Goal: Task Accomplishment & Management: Use online tool/utility

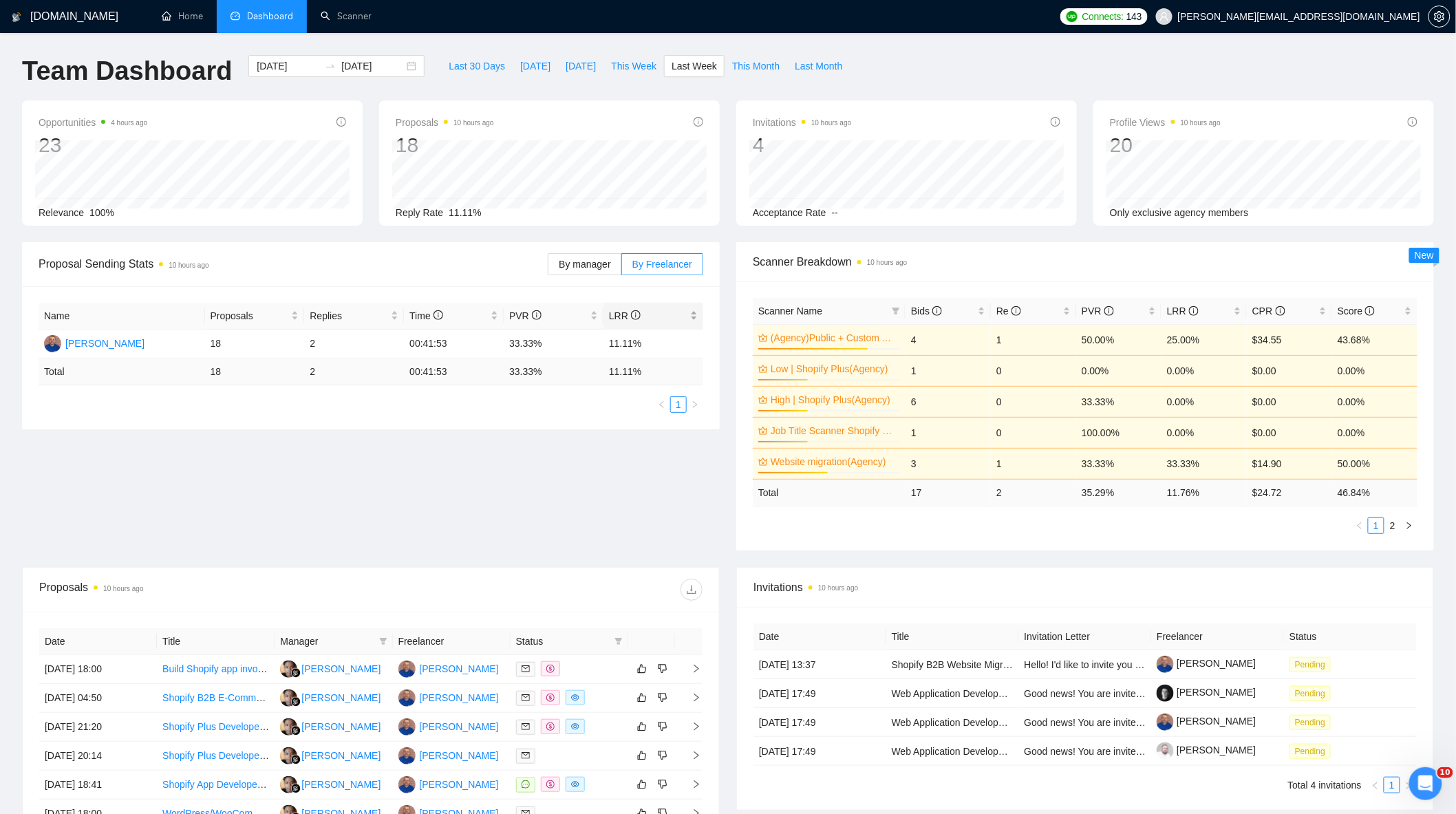
scroll to position [3829, 0]
click at [642, 70] on span "This Week" at bounding box center [634, 66] width 46 height 15
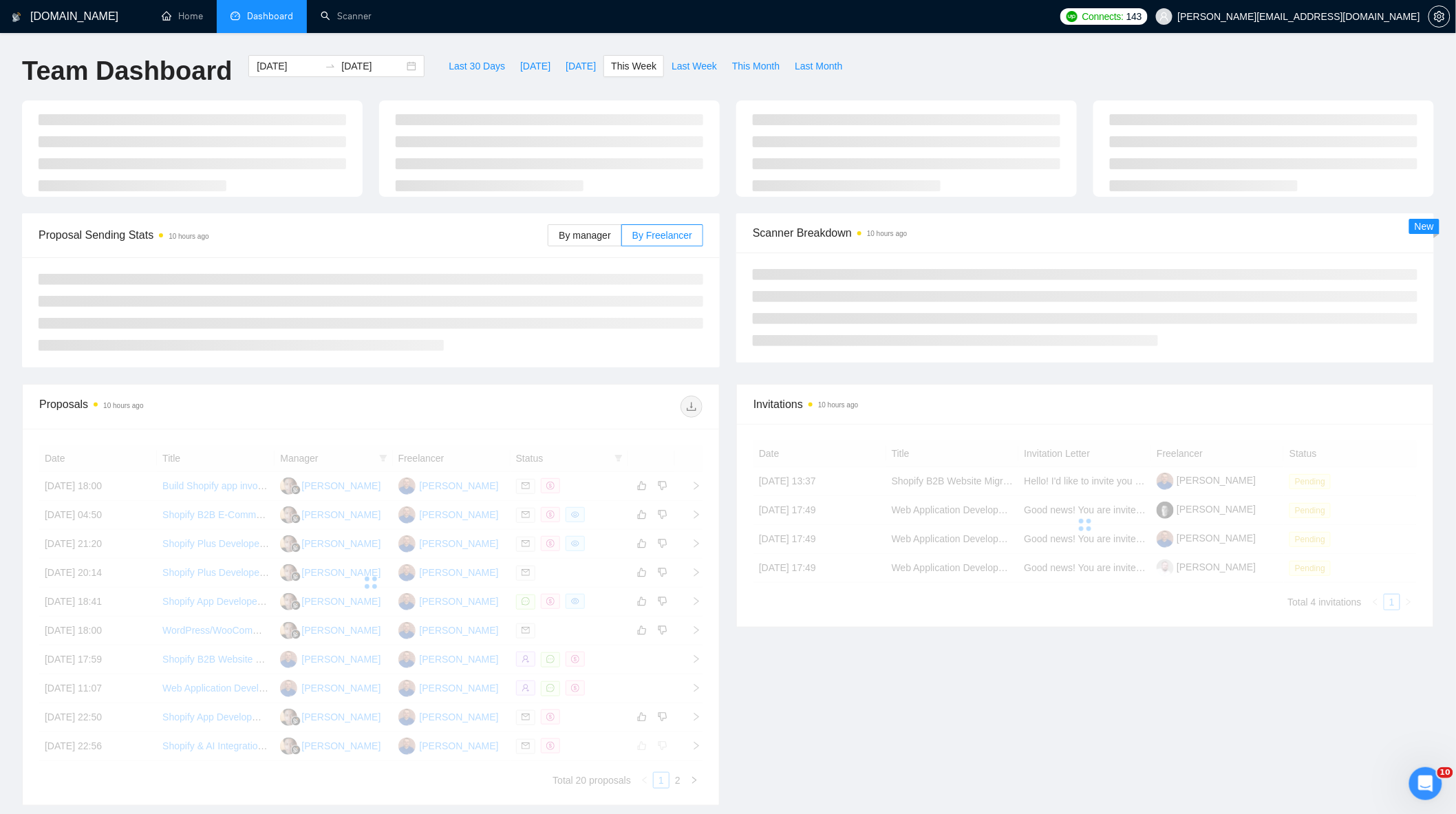
type input "[DATE]"
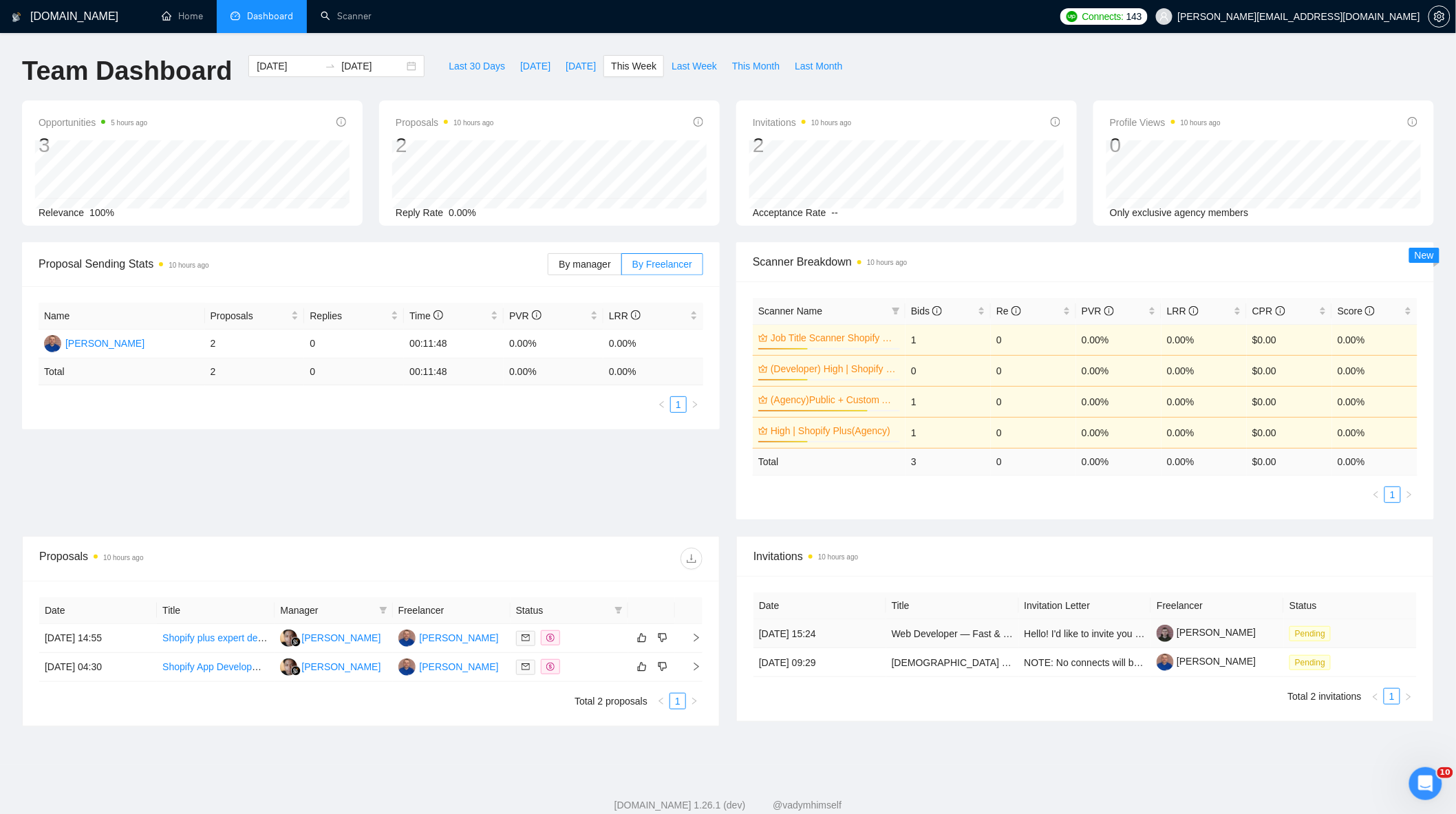
click at [854, 635] on td "[DATE] 15:24" at bounding box center [820, 634] width 133 height 29
click at [1429, 774] on div "Открыть службу сообщений Intercom" at bounding box center [1423, 781] width 46 height 46
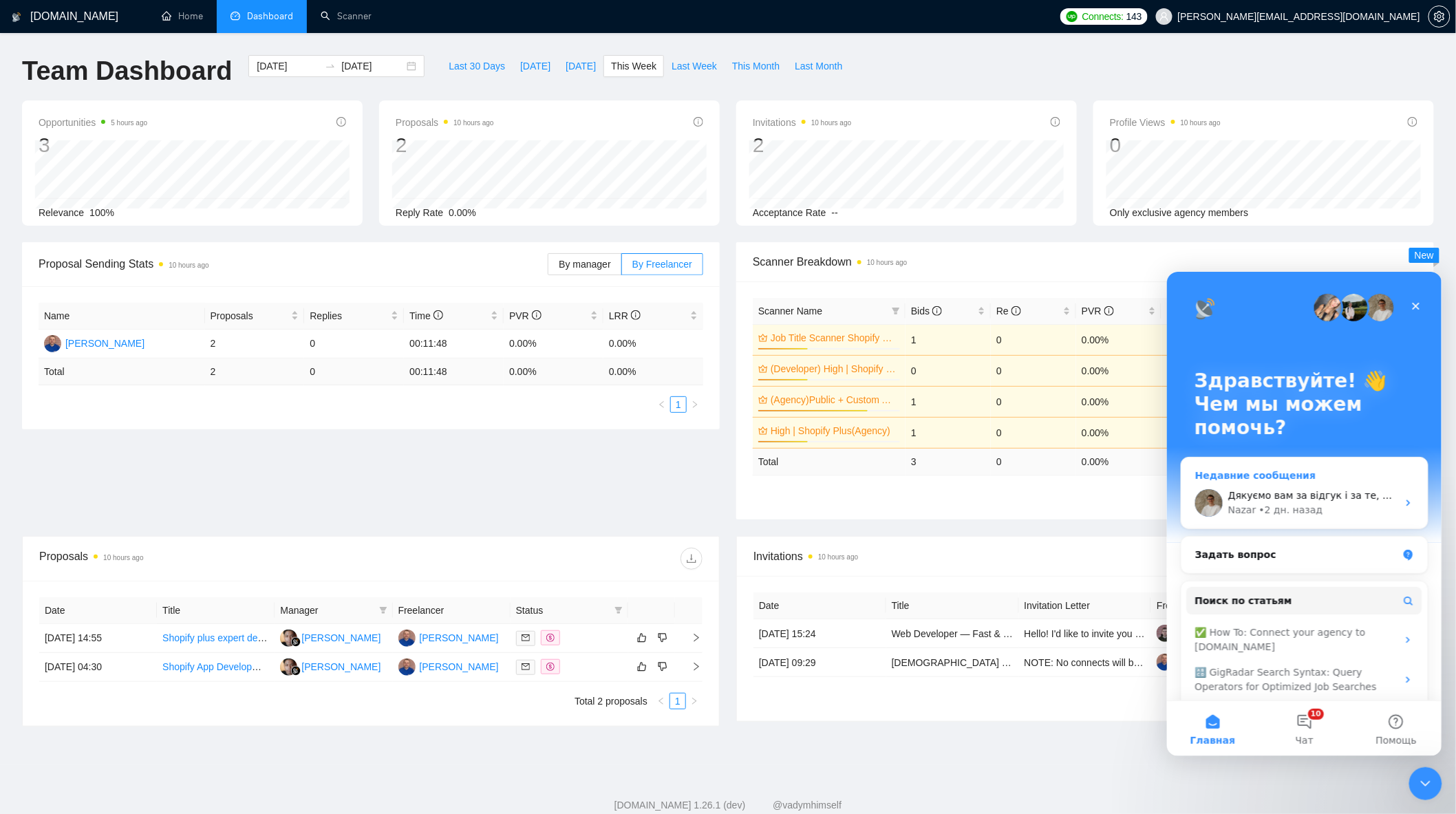
click at [1329, 503] on div "[PERSON_NAME] • 2 дн. назад" at bounding box center [1312, 509] width 169 height 14
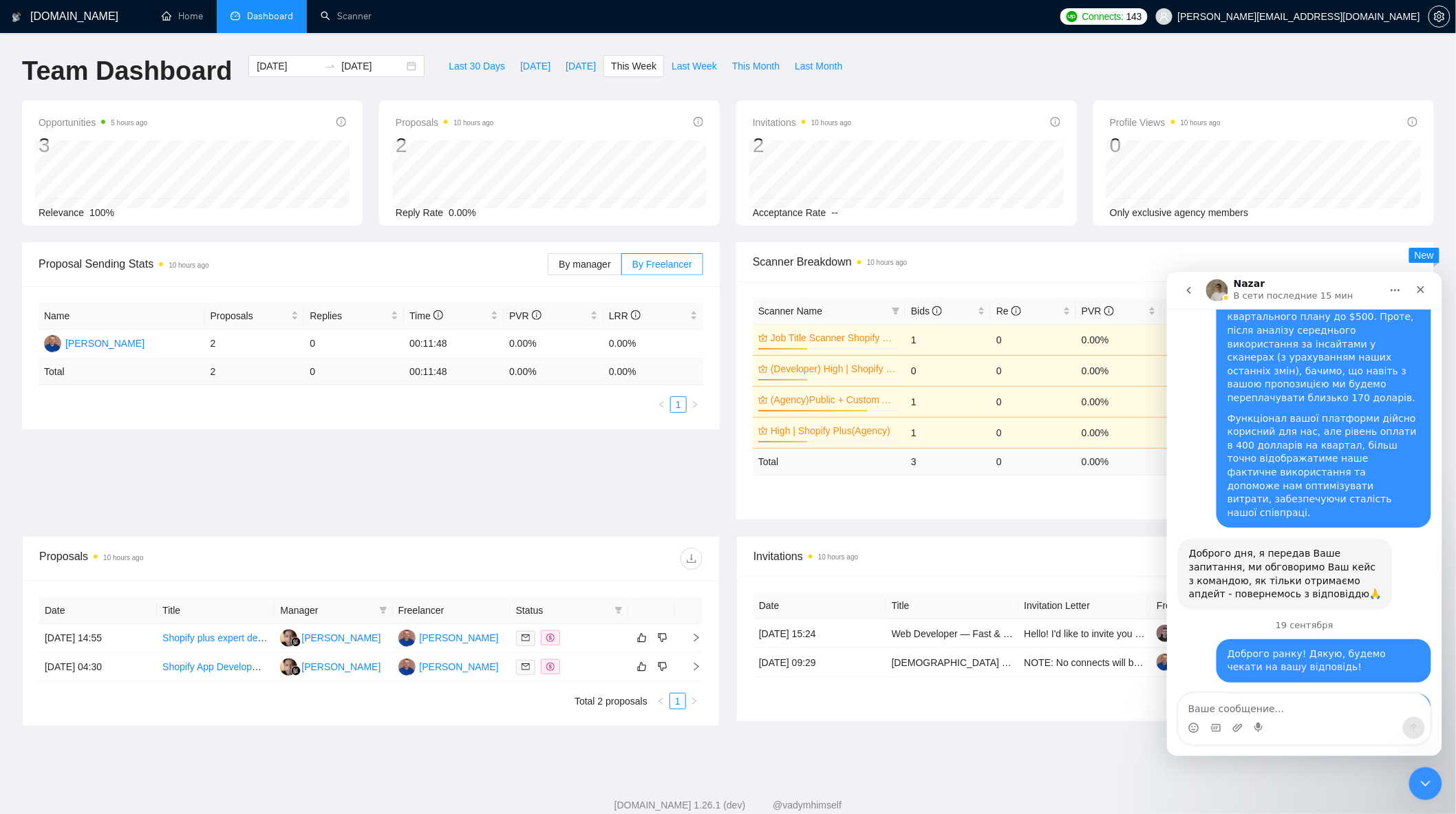
scroll to position [3817, 0]
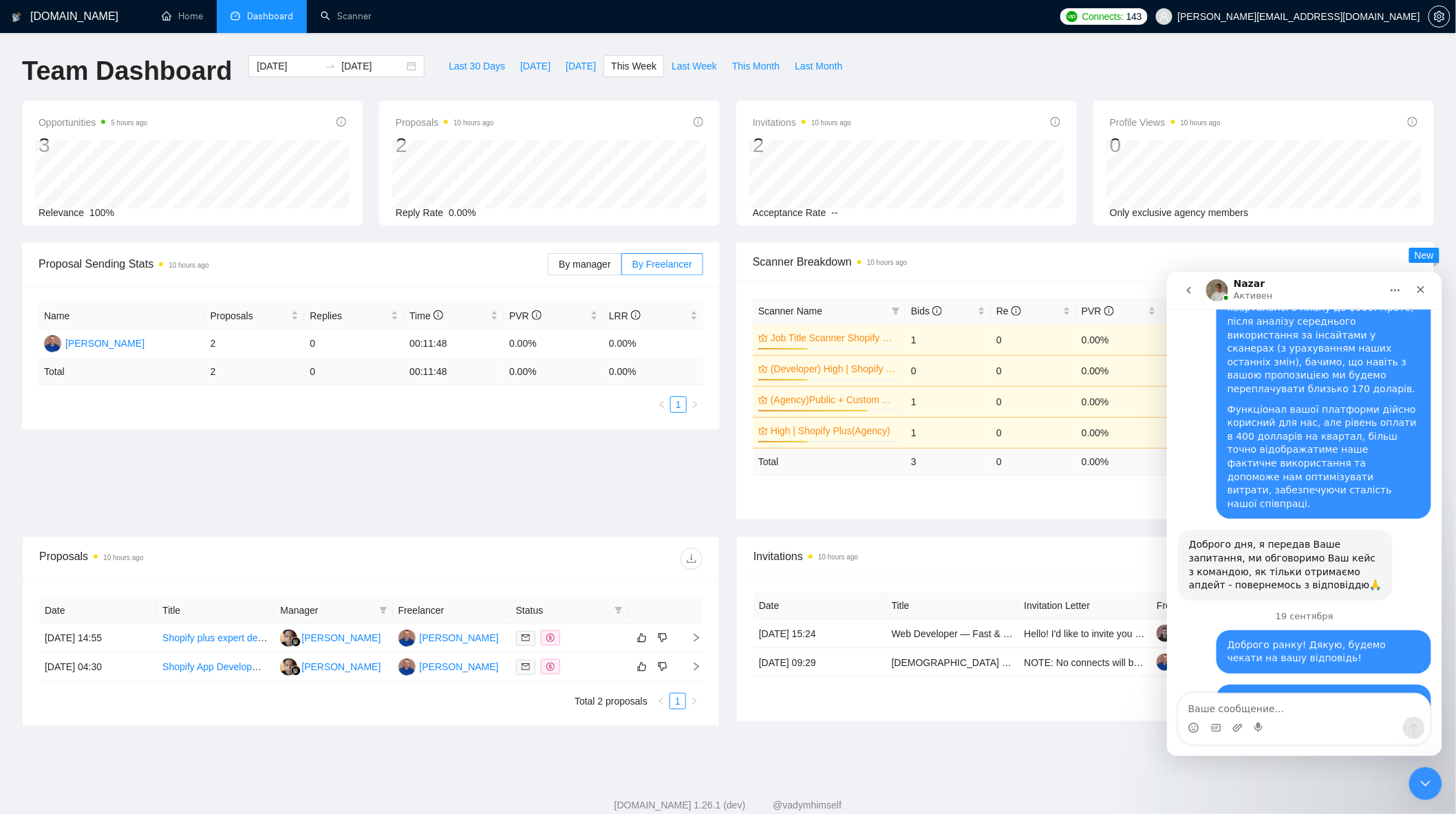
click at [1279, 702] on textarea "Ваше сообщение..." at bounding box center [1304, 704] width 252 height 24
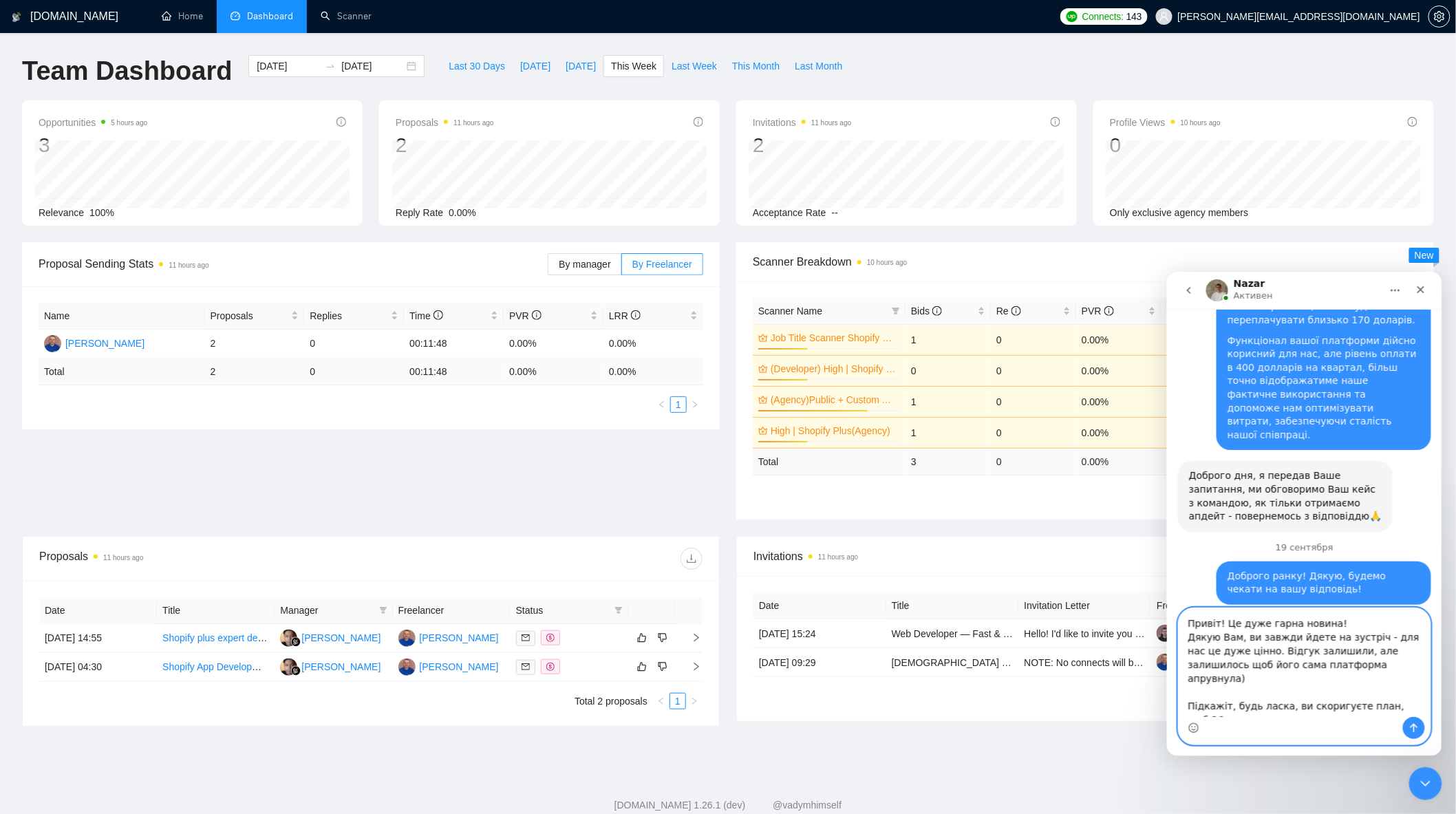
scroll to position [3900, 0]
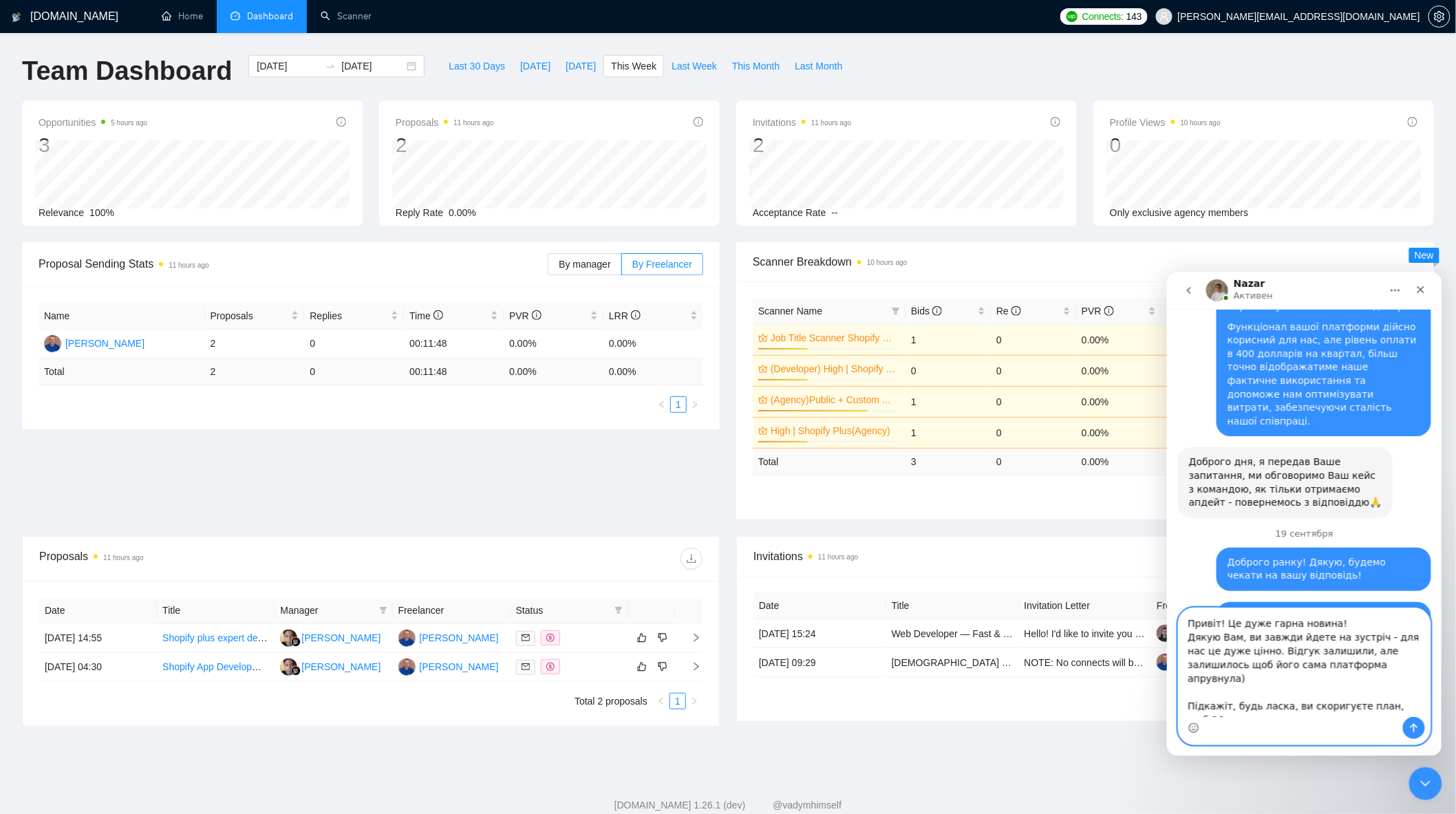
type textarea "Привіт! Це дуже гарна новина! Дякую Вам, ви завжди йдете на зустріч - для нас ц…"
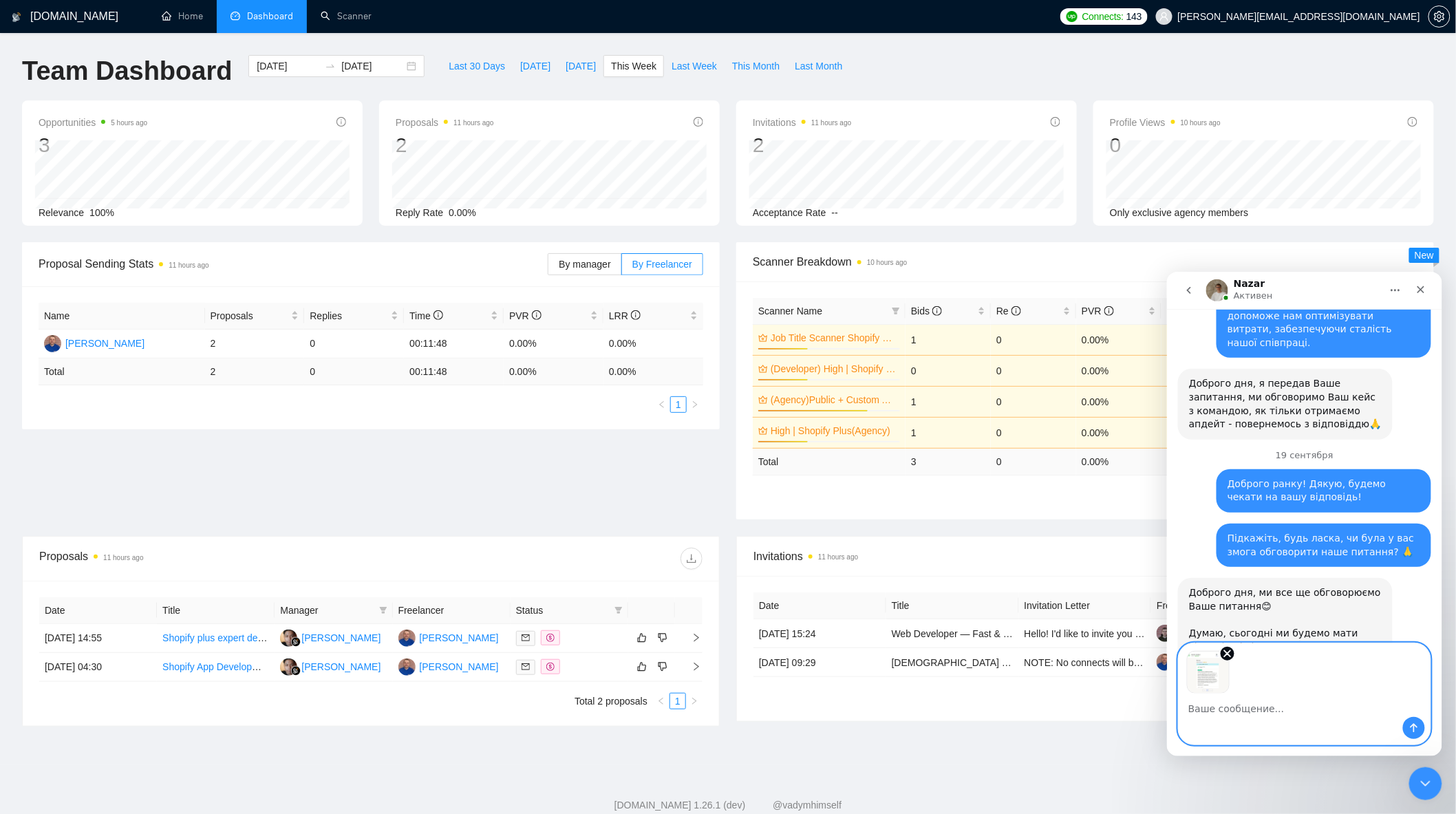
scroll to position [4027, 0]
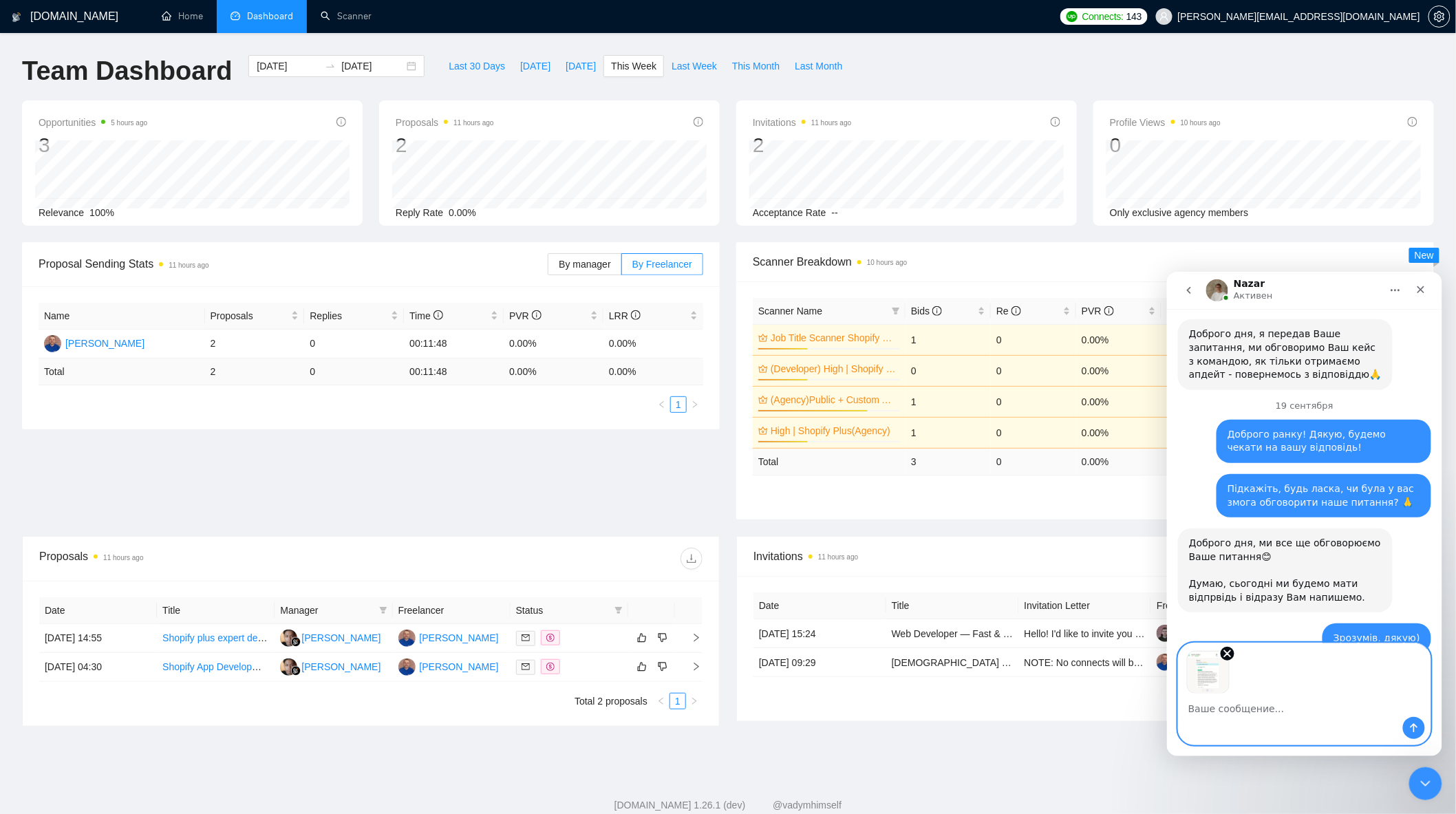
click at [1425, 726] on div "Мессенджер Intercom" at bounding box center [1304, 727] width 252 height 22
click at [1417, 726] on icon "Отправить сообщение…" at bounding box center [1414, 727] width 8 height 9
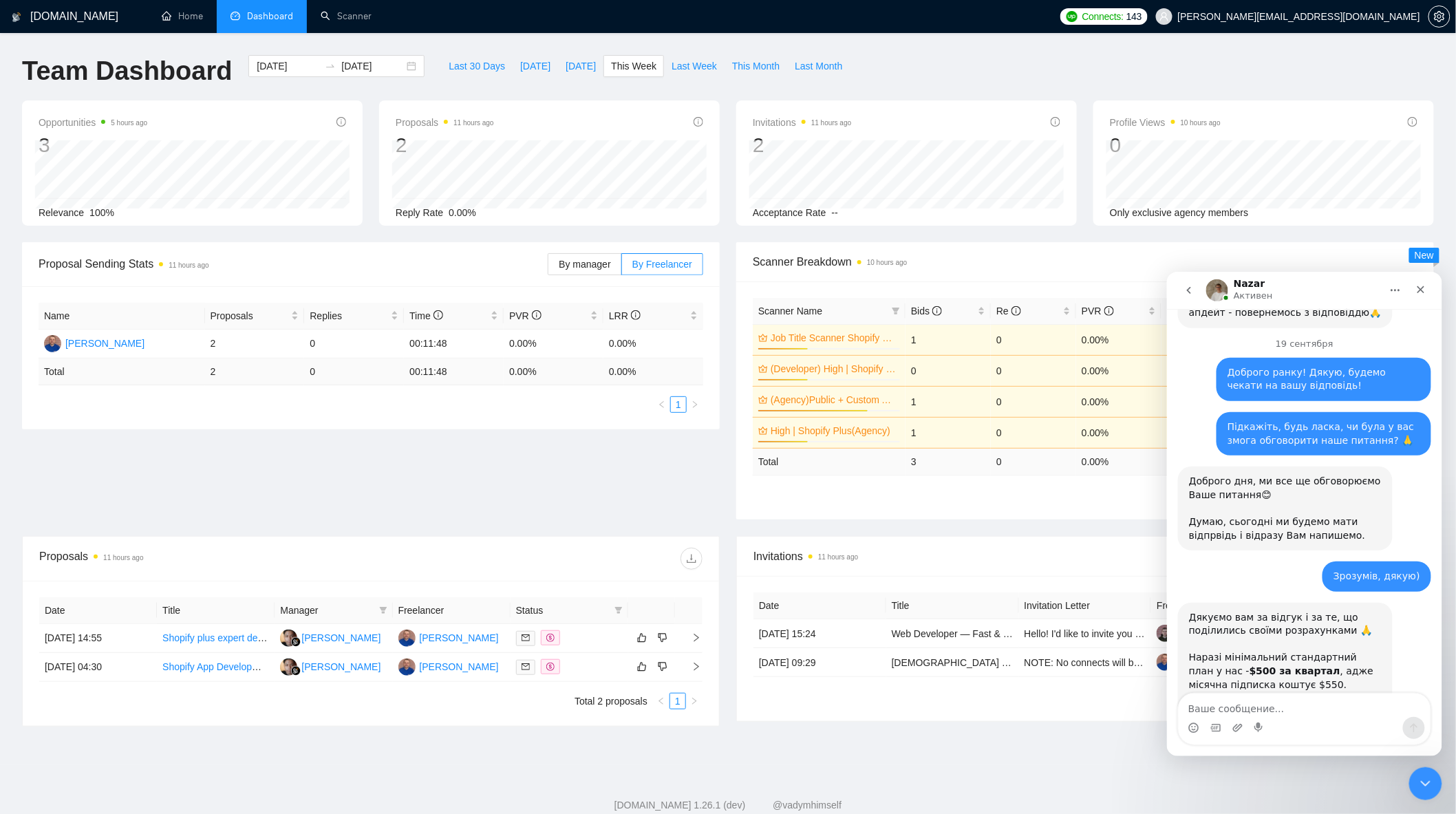
scroll to position [4091, 0]
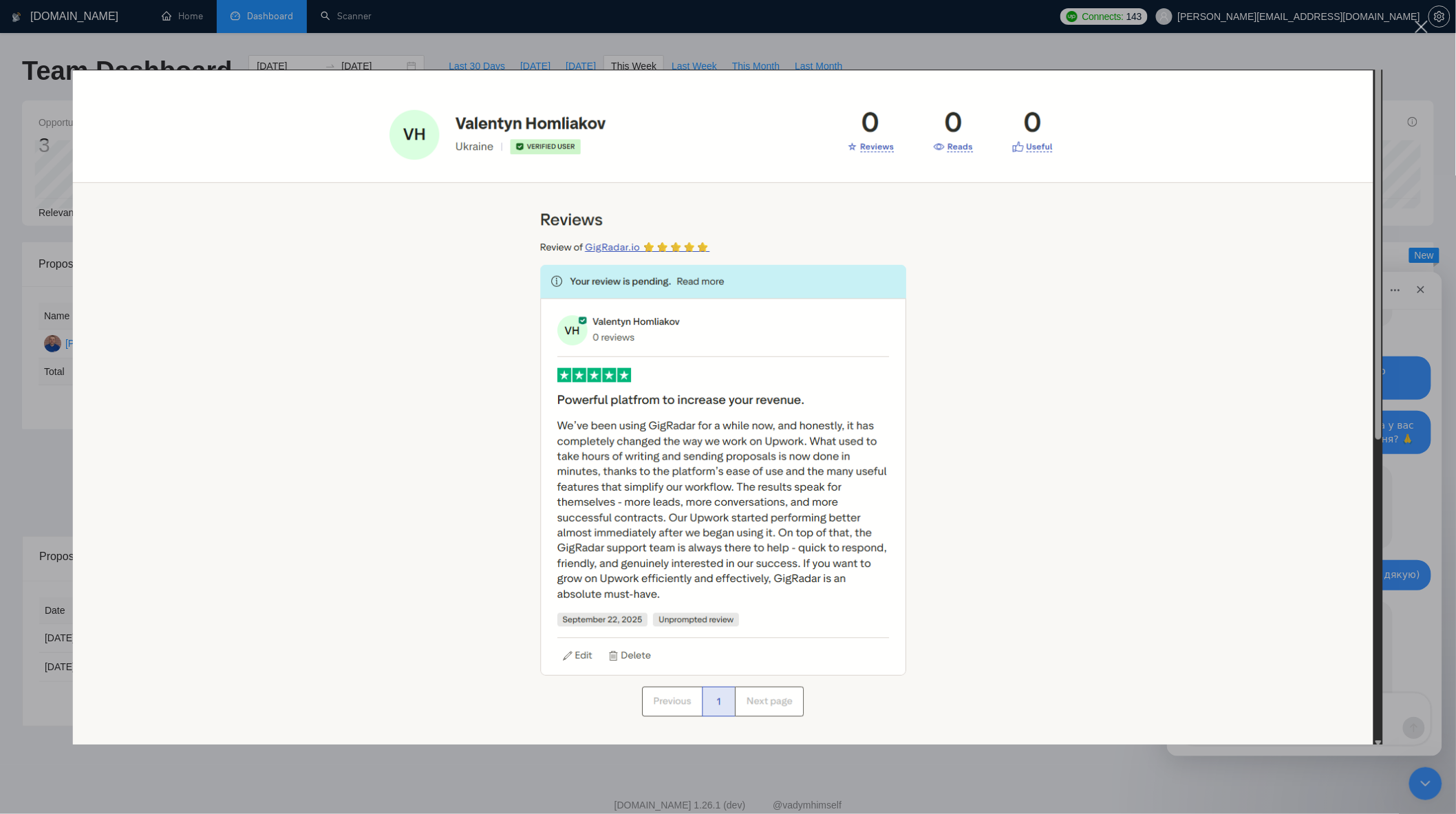
scroll to position [0, 0]
click at [1028, 789] on div "Мессенджер Intercom" at bounding box center [728, 407] width 1456 height 814
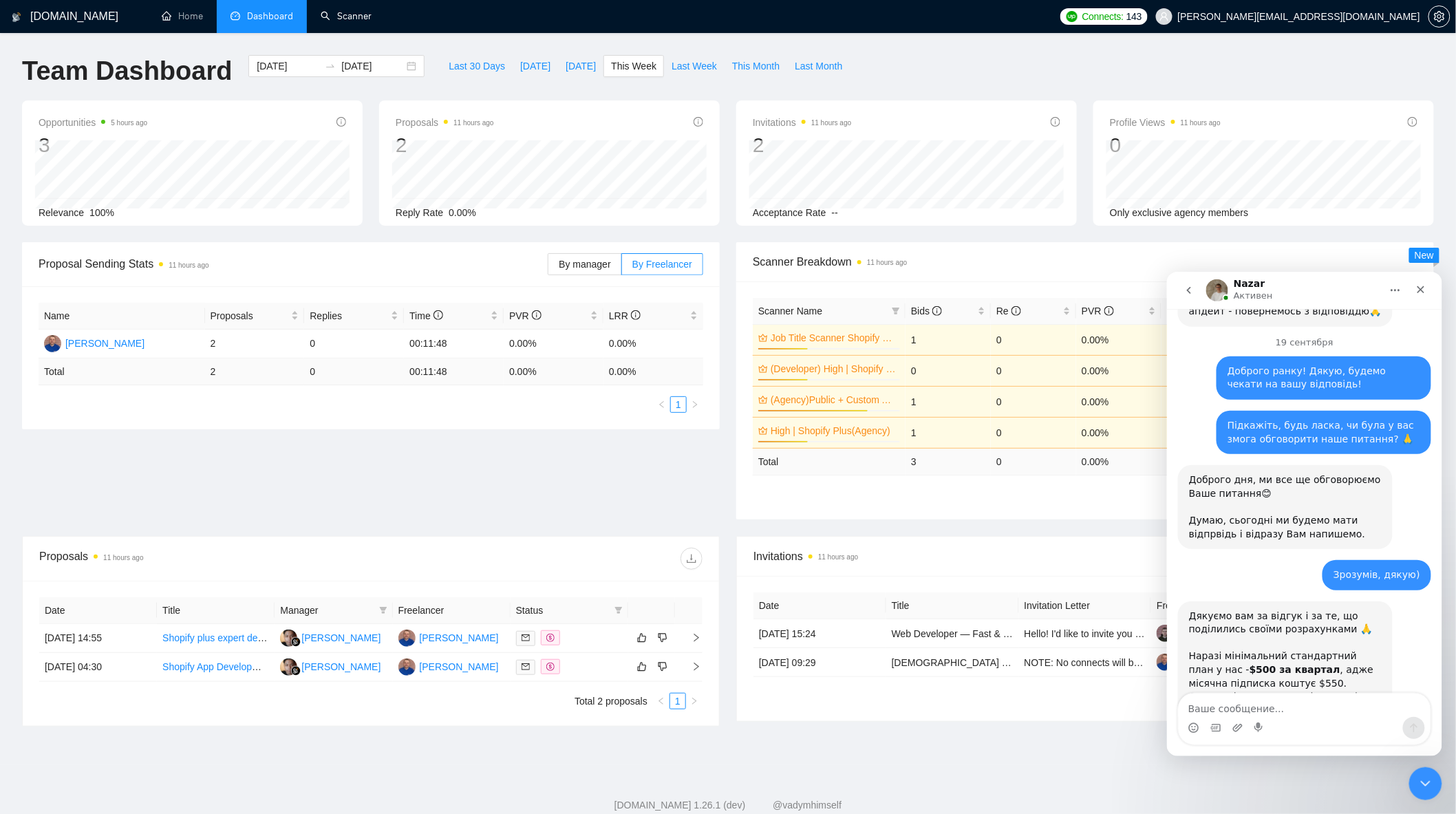
drag, startPoint x: 356, startPoint y: 19, endPoint x: 393, endPoint y: 201, distance: 185.7
click at [356, 19] on link "Scanner" at bounding box center [346, 16] width 51 height 11
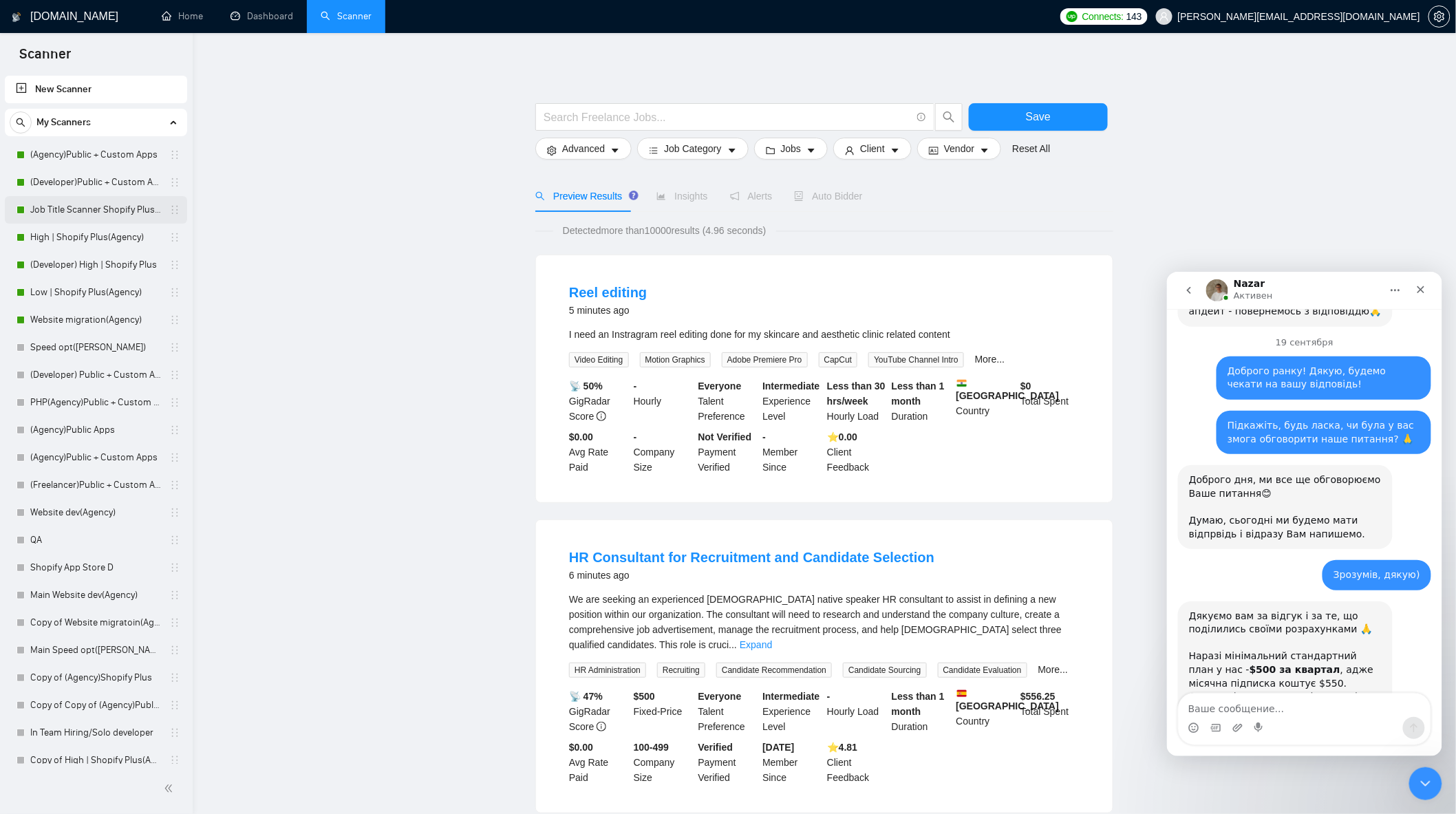
click at [112, 214] on link "Job Title Scanner Shopify Plus(Agency)" at bounding box center [96, 210] width 131 height 27
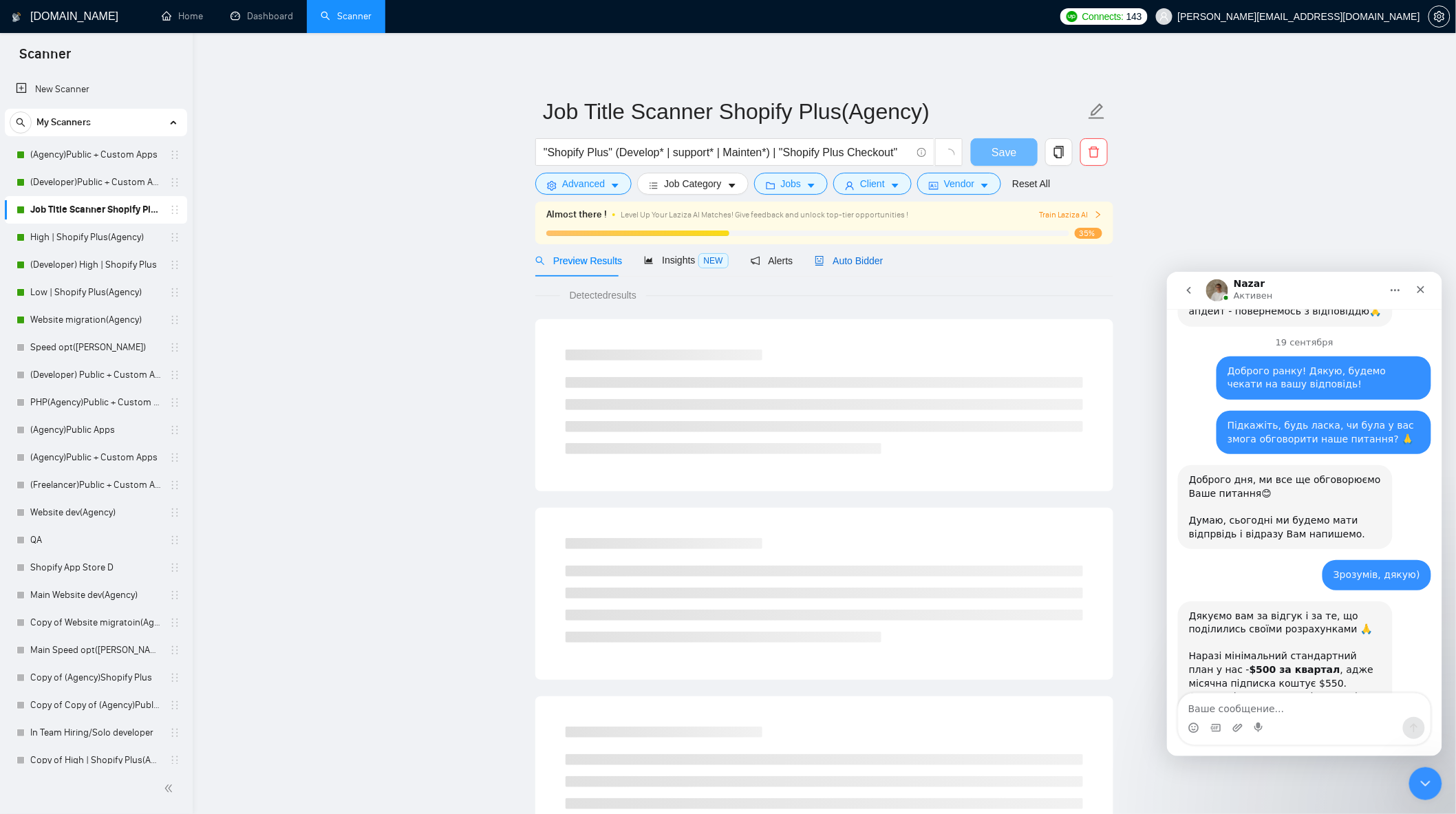
click at [861, 262] on span "Auto Bidder" at bounding box center [849, 260] width 68 height 11
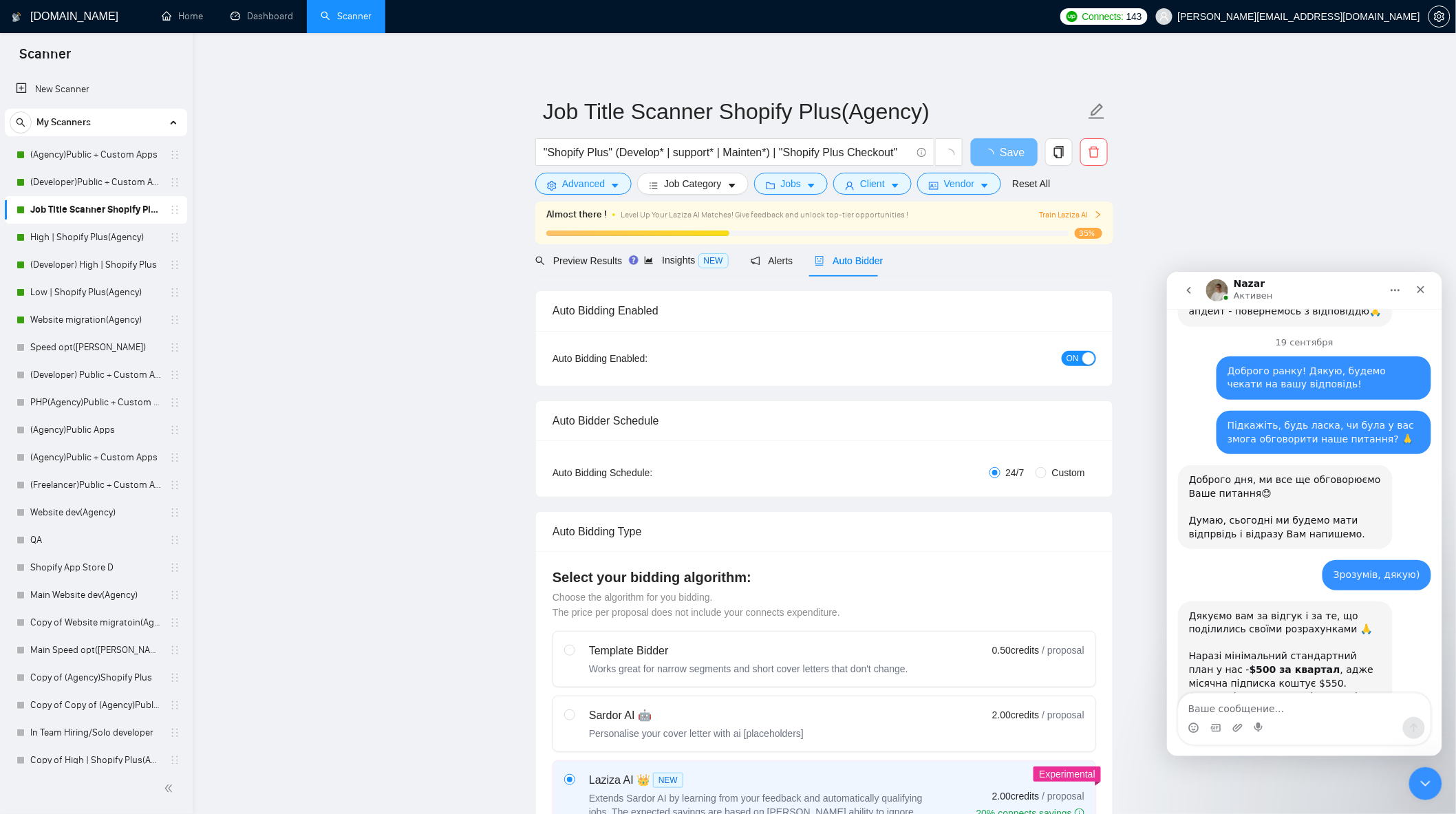
checkbox input "true"
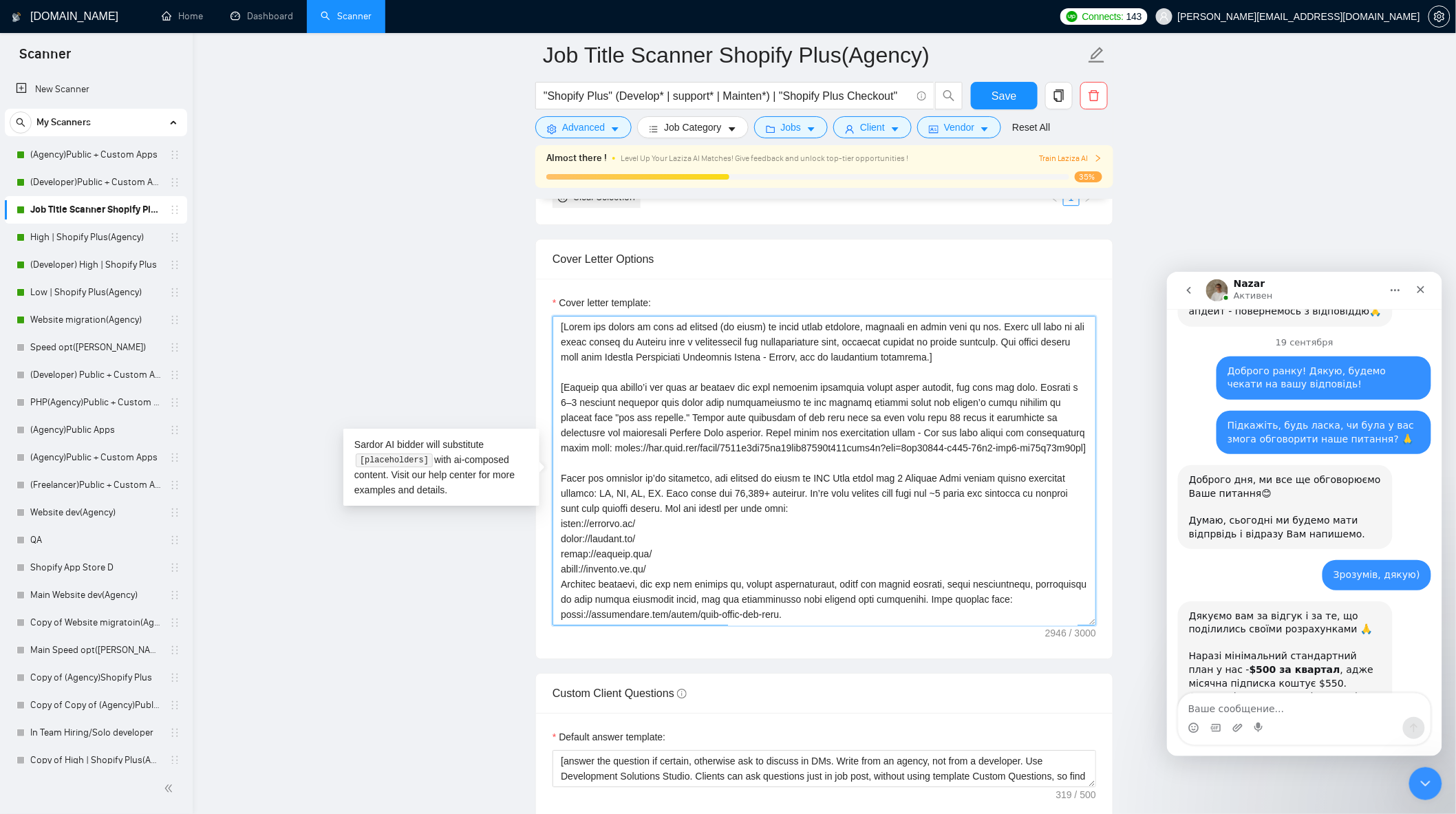
drag, startPoint x: 623, startPoint y: 351, endPoint x: 1078, endPoint y: 459, distance: 467.6
click at [1081, 462] on textarea "Cover letter template:" at bounding box center [825, 471] width 544 height 310
click at [1029, 421] on textarea "Cover letter template:" at bounding box center [825, 471] width 544 height 310
drag, startPoint x: 559, startPoint y: 396, endPoint x: 1075, endPoint y: 459, distance: 519.8
click at [1075, 459] on textarea "Cover letter template:" at bounding box center [825, 471] width 544 height 310
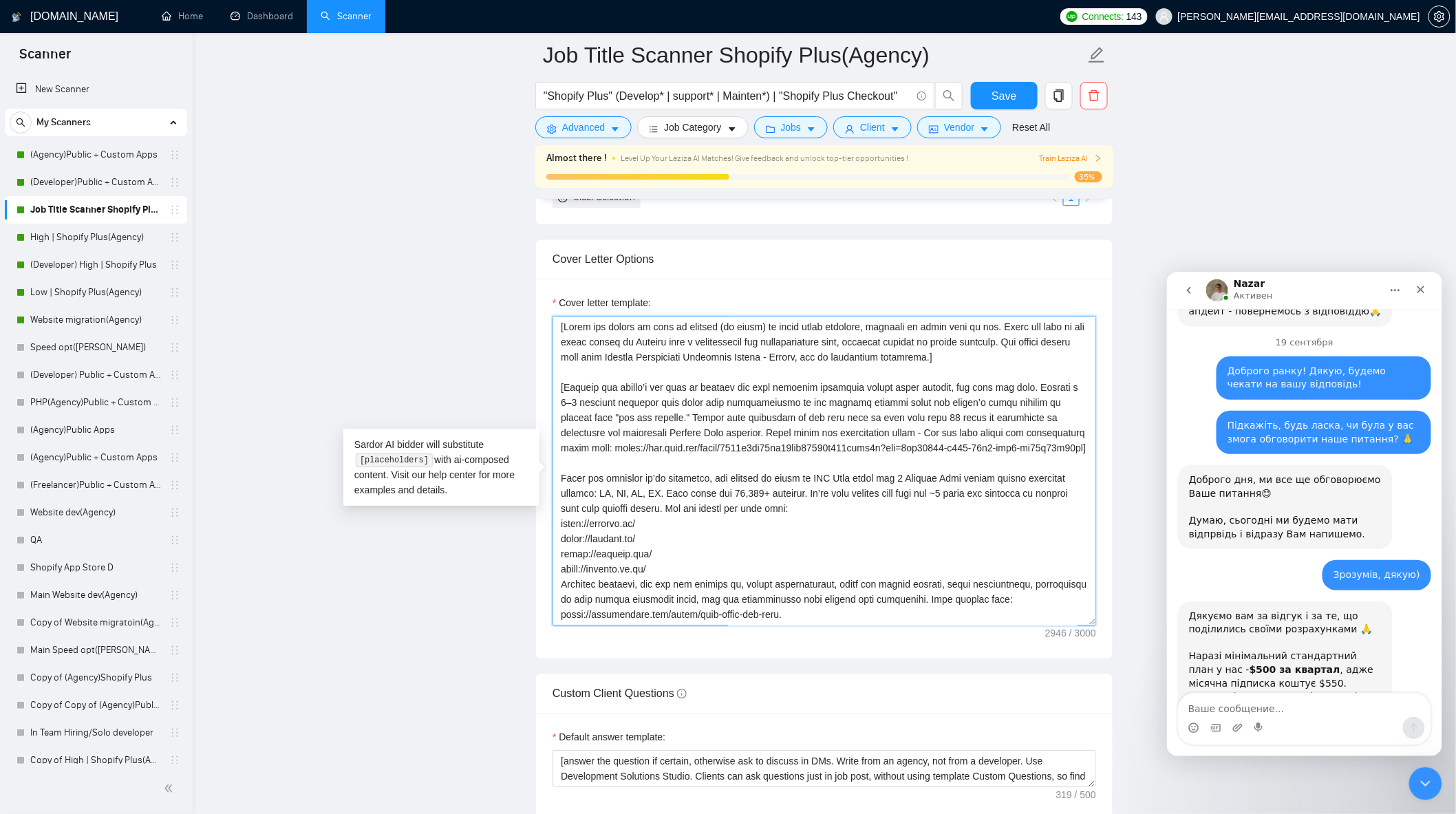
drag, startPoint x: 566, startPoint y: 338, endPoint x: 1090, endPoint y: 456, distance: 537.1
click at [1091, 456] on textarea "Cover letter template:" at bounding box center [825, 471] width 544 height 310
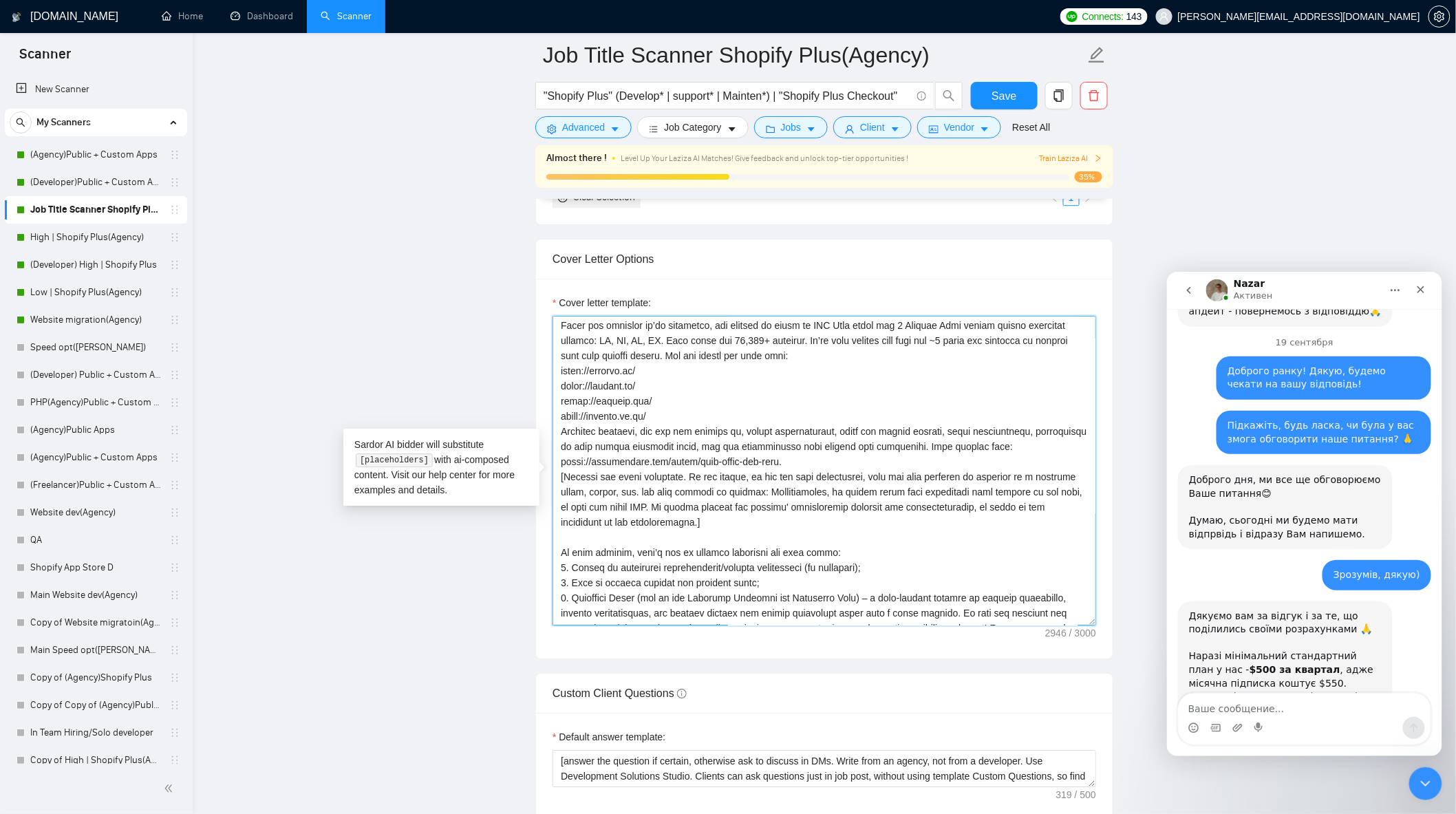
scroll to position [144, 0]
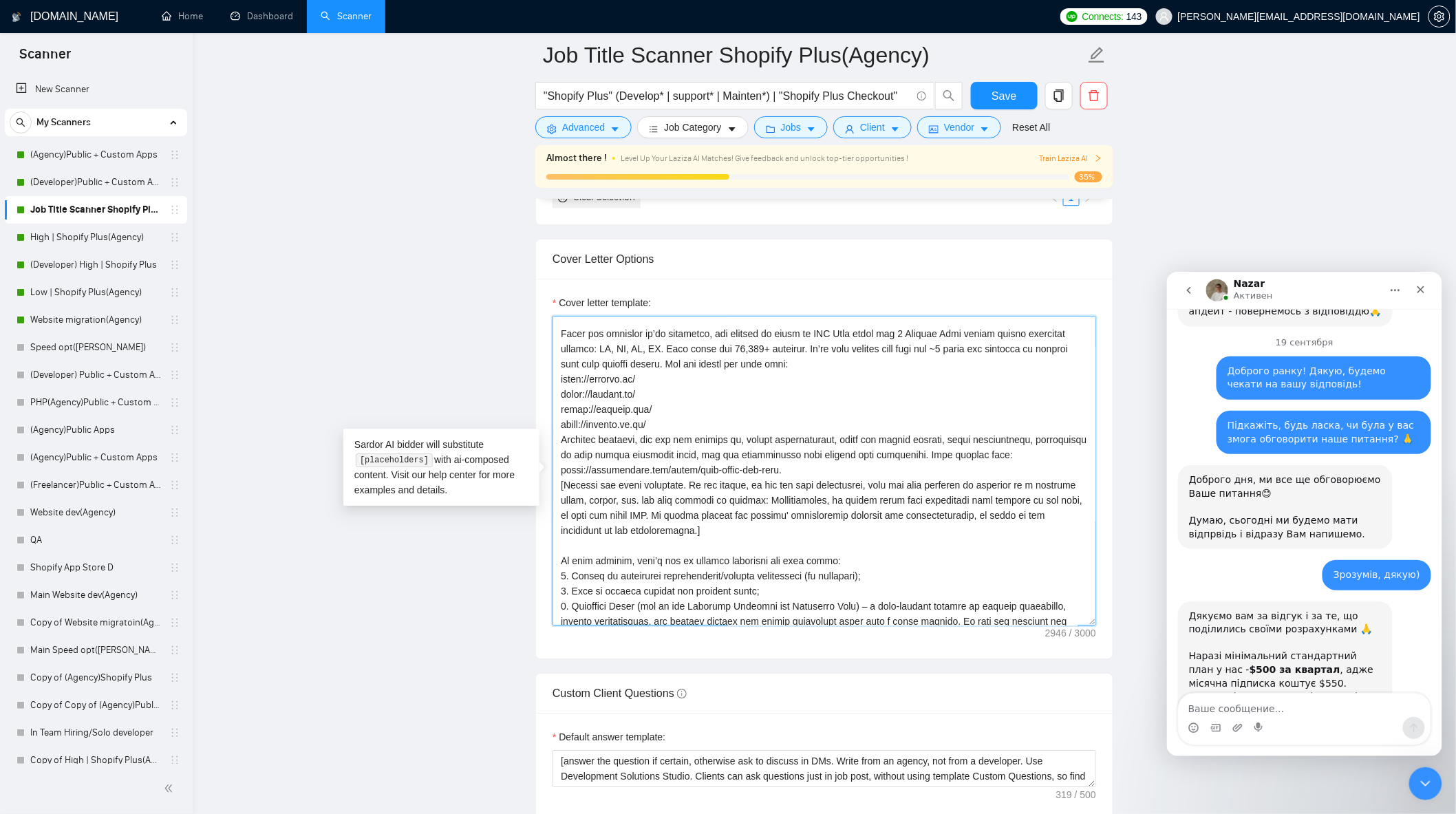
drag, startPoint x: 599, startPoint y: 339, endPoint x: 861, endPoint y: 475, distance: 295.2
click at [862, 478] on textarea "Cover letter template:" at bounding box center [825, 471] width 544 height 310
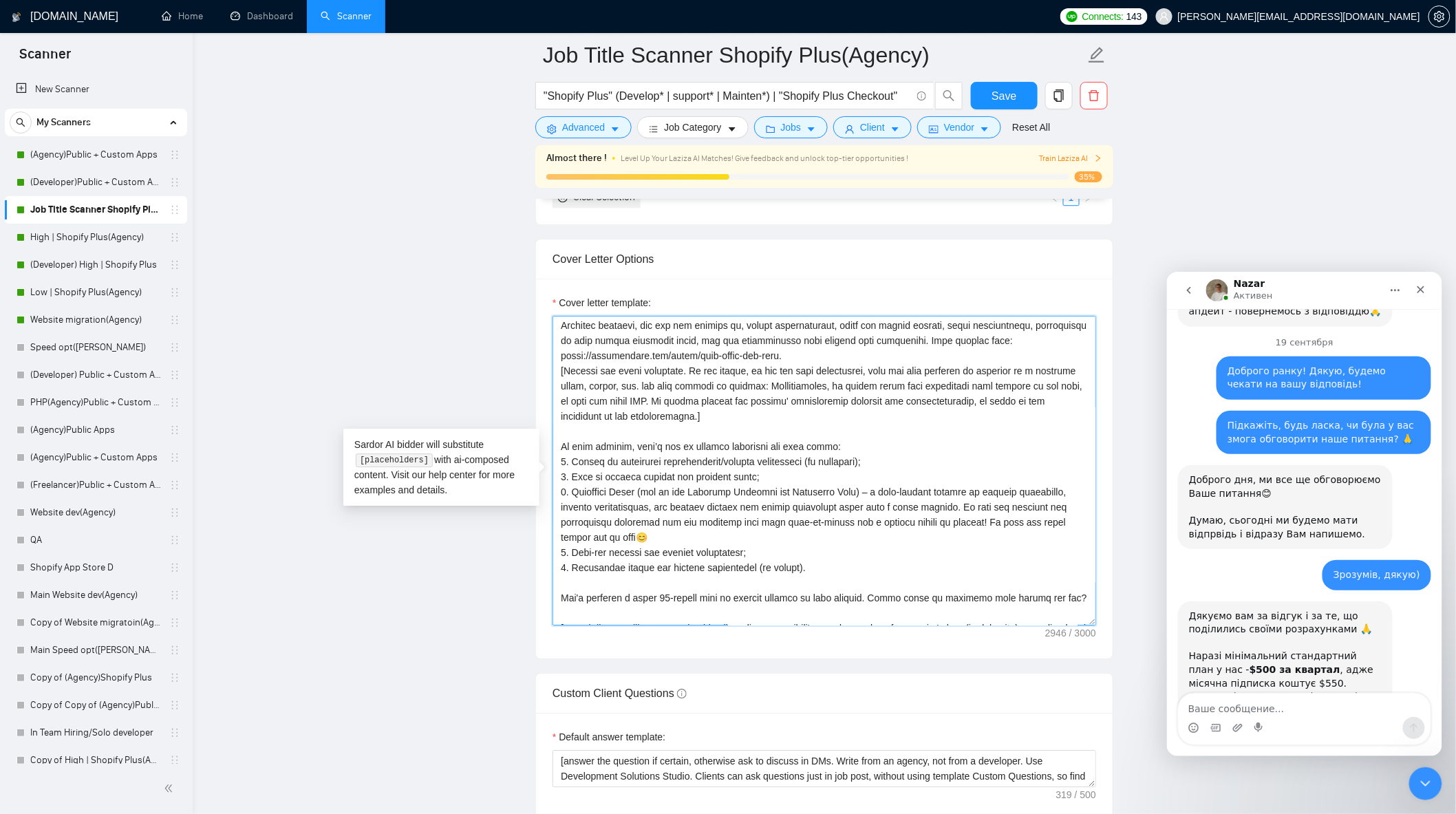
scroll to position [287, 0]
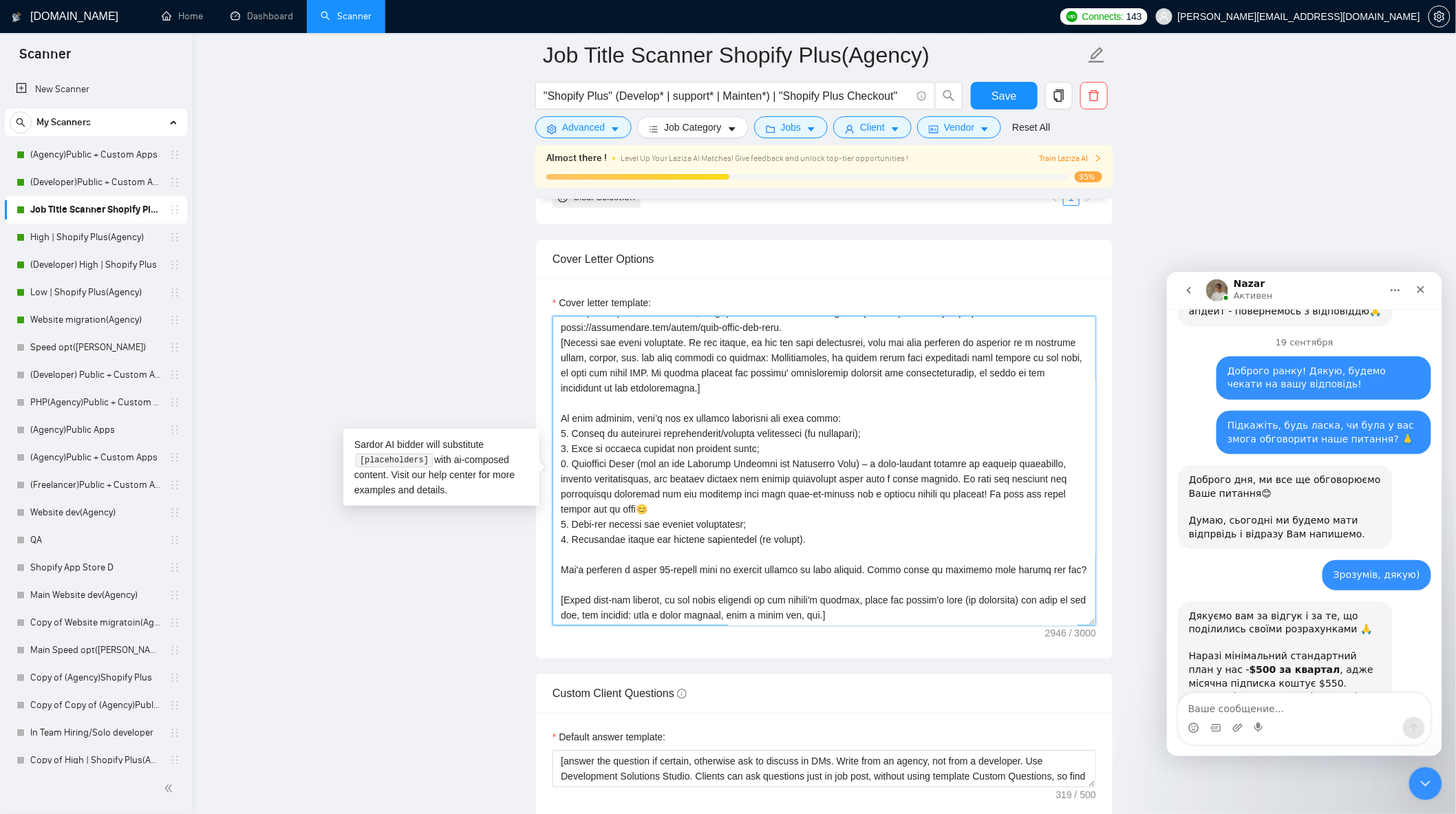
drag, startPoint x: 561, startPoint y: 428, endPoint x: 1066, endPoint y: 569, distance: 524.3
click at [1066, 569] on textarea "Cover letter template:" at bounding box center [825, 471] width 544 height 310
